Goal: Task Accomplishment & Management: Use online tool/utility

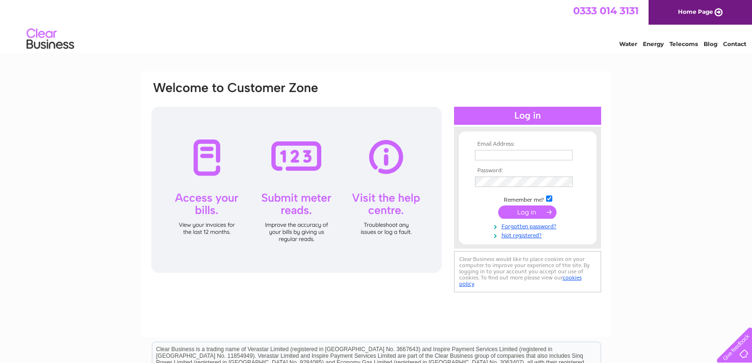
type input "paigntonbc@gmail.com"
click at [520, 214] on input "submit" at bounding box center [527, 211] width 58 height 13
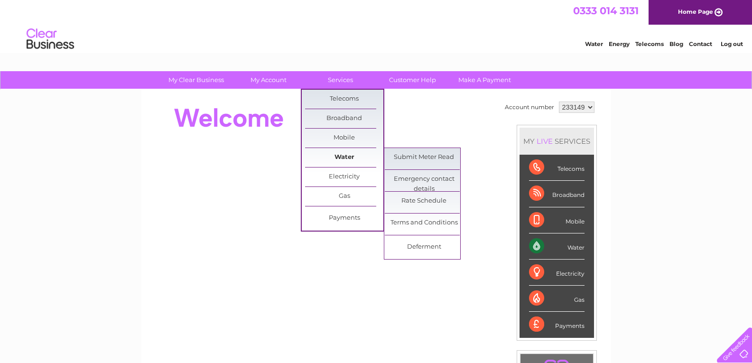
click at [360, 153] on link "Water" at bounding box center [344, 157] width 78 height 19
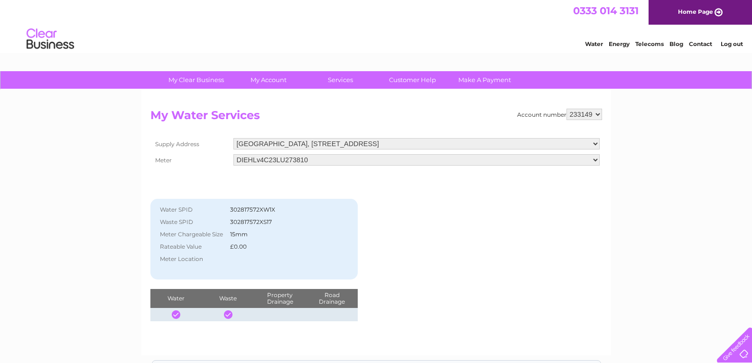
drag, startPoint x: 457, startPoint y: 225, endPoint x: 470, endPoint y: 237, distance: 16.8
click at [470, 237] on div "Account number 233149 My Water Services Supply Address [GEOGRAPHIC_DATA], [STRE…" at bounding box center [376, 215] width 452 height 213
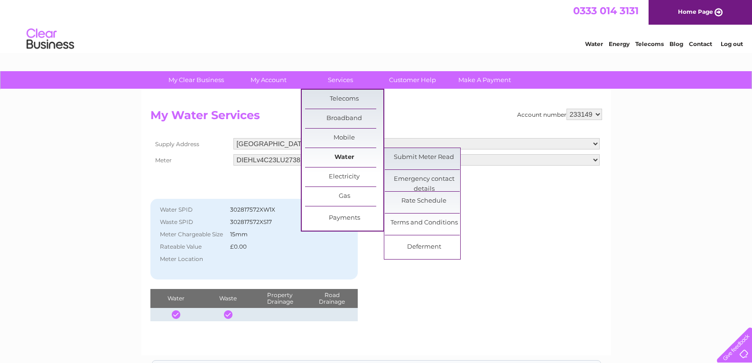
click at [356, 157] on link "Water" at bounding box center [344, 157] width 78 height 19
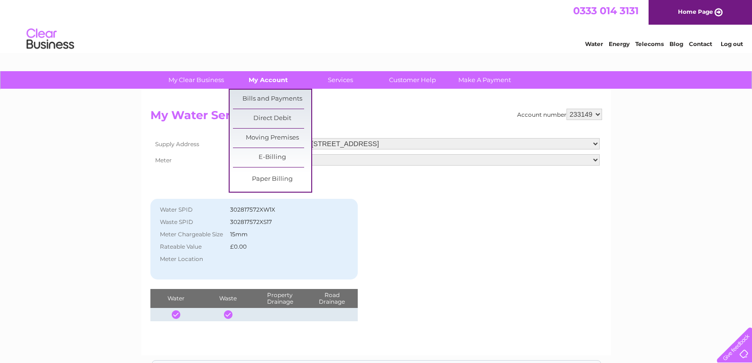
click at [258, 78] on link "My Account" at bounding box center [268, 80] width 78 height 18
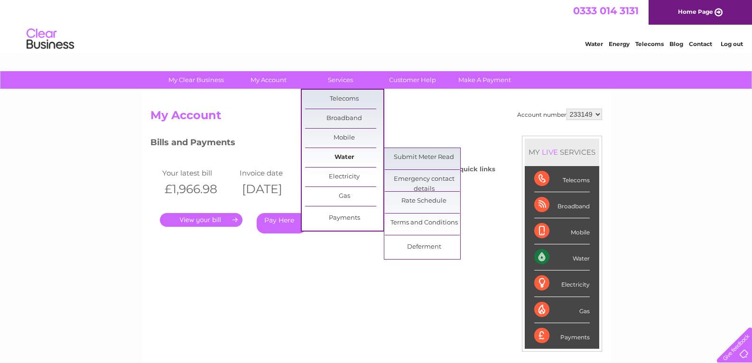
click at [350, 158] on link "Water" at bounding box center [344, 157] width 78 height 19
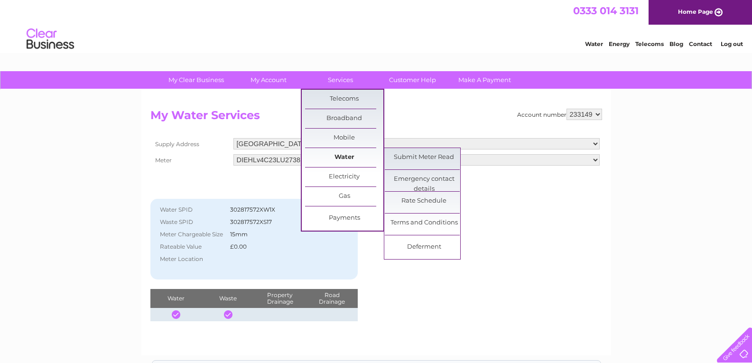
click at [353, 152] on link "Water" at bounding box center [344, 157] width 78 height 19
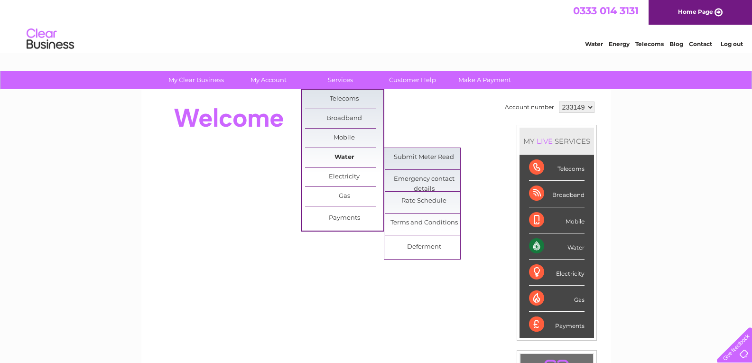
click at [356, 157] on link "Water" at bounding box center [344, 157] width 78 height 19
click at [409, 155] on link "Submit Meter Read" at bounding box center [424, 157] width 78 height 19
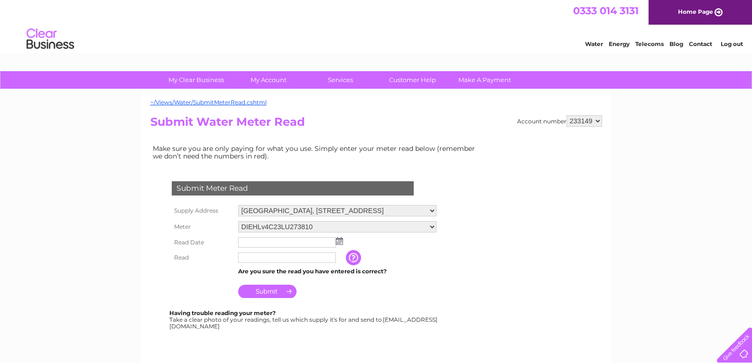
click at [337, 241] on img at bounding box center [339, 241] width 7 height 8
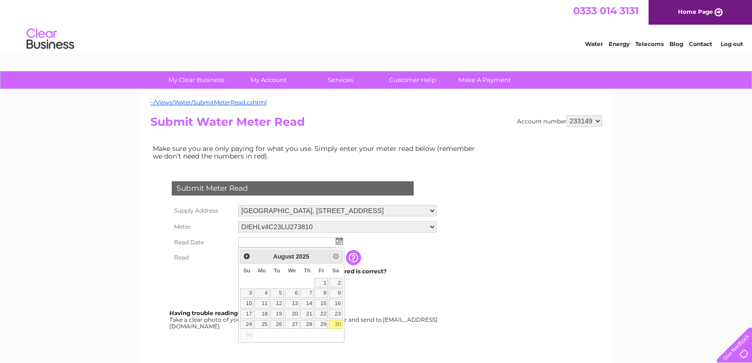
click at [335, 324] on link "30" at bounding box center [335, 324] width 13 height 9
type input "2025/08/30"
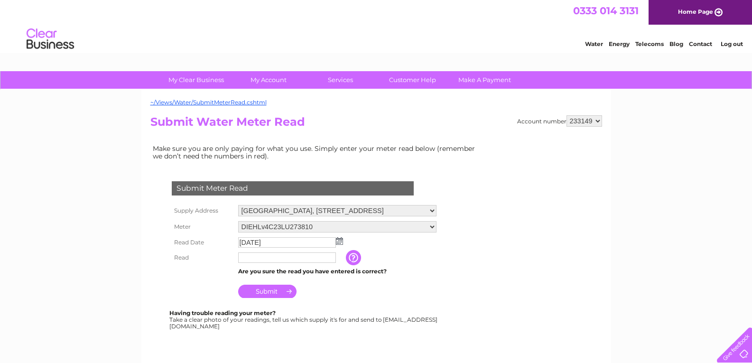
click at [242, 257] on input "text" at bounding box center [287, 257] width 98 height 10
click at [242, 257] on input "text" at bounding box center [287, 257] width 99 height 11
type input "923"
click at [265, 290] on input "Submit" at bounding box center [267, 292] width 58 height 13
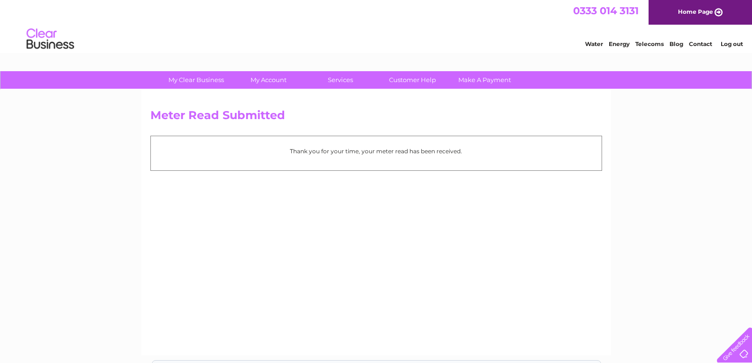
click at [733, 44] on link "Log out" at bounding box center [732, 43] width 22 height 7
